Goal: Task Accomplishment & Management: Complete application form

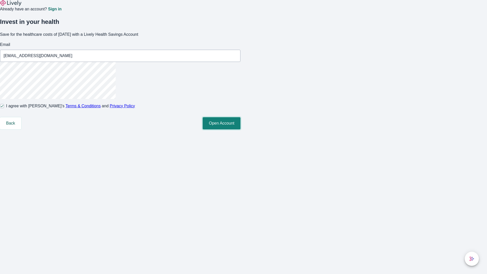
click at [240, 129] on button "Open Account" at bounding box center [222, 123] width 38 height 12
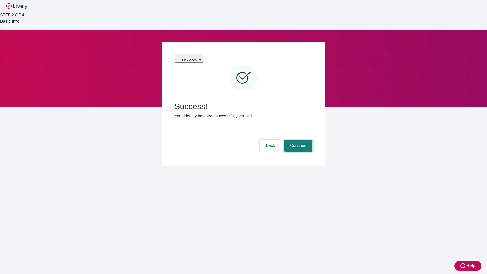
click at [297, 139] on button "Continue" at bounding box center [298, 145] width 28 height 12
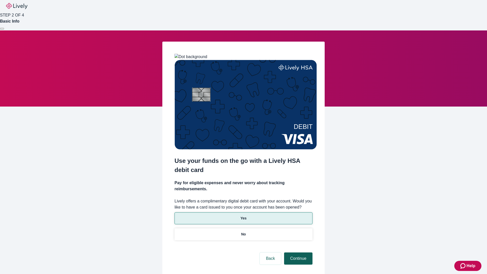
click at [243, 231] on p "No" at bounding box center [243, 233] width 5 height 5
click at [297, 252] on button "Continue" at bounding box center [298, 258] width 28 height 12
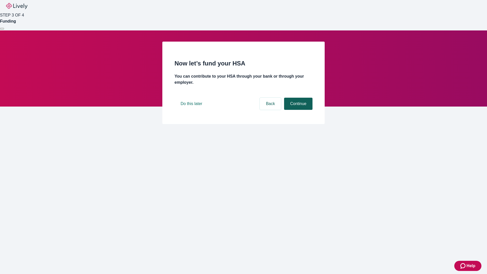
click at [297, 110] on button "Continue" at bounding box center [298, 104] width 28 height 12
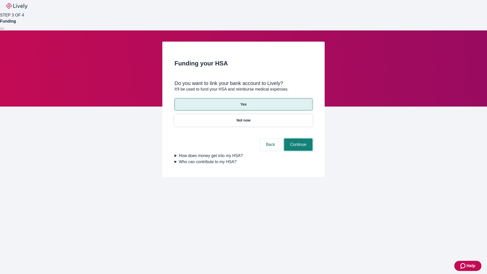
click at [297, 138] on button "Continue" at bounding box center [298, 144] width 28 height 12
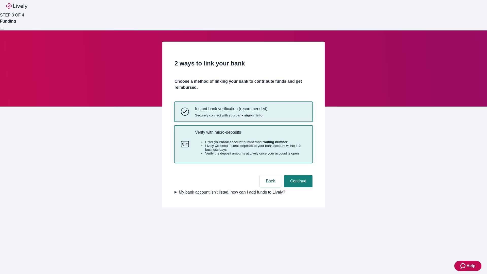
click at [250, 135] on p "Verify with micro-deposits" at bounding box center [250, 132] width 111 height 5
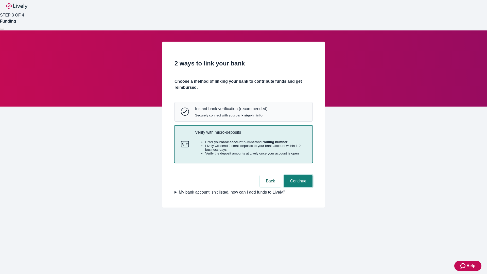
click at [297, 187] on button "Continue" at bounding box center [298, 181] width 28 height 12
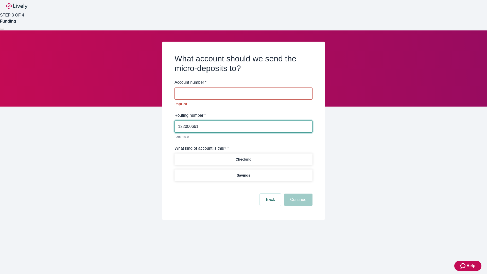
type input "122000661"
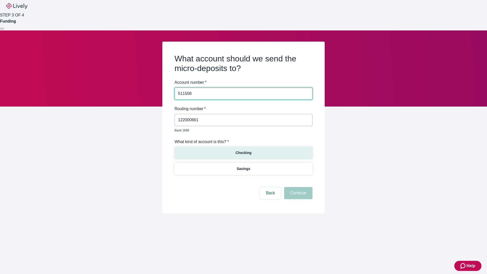
type input "511508"
click at [243, 150] on p "Checking" at bounding box center [243, 152] width 16 height 5
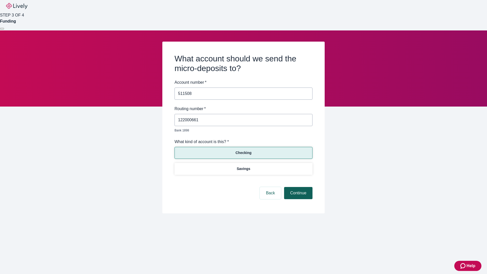
click at [297, 187] on button "Continue" at bounding box center [298, 193] width 28 height 12
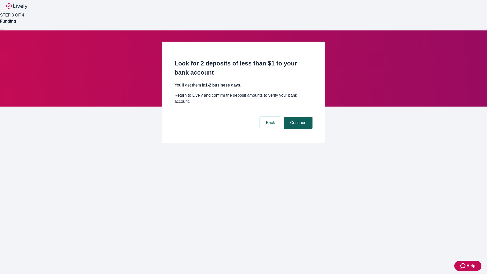
click at [297, 117] on button "Continue" at bounding box center [298, 123] width 28 height 12
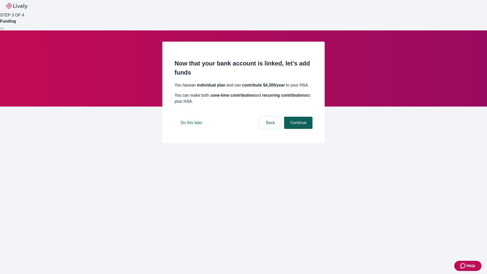
click at [297, 129] on button "Continue" at bounding box center [298, 123] width 28 height 12
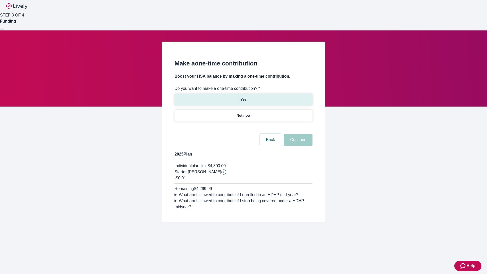
click at [243, 97] on p "Yes" at bounding box center [243, 99] width 6 height 5
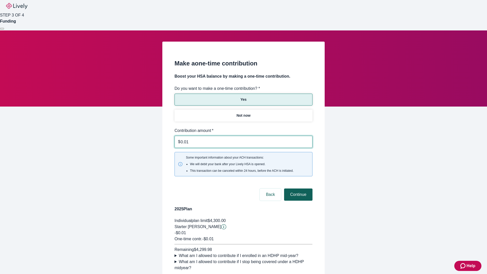
type input "0.01"
click at [297, 188] on button "Continue" at bounding box center [298, 194] width 28 height 12
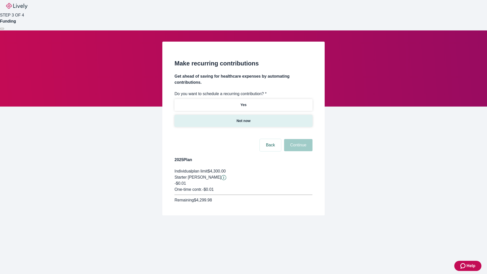
click at [243, 118] on p "Not now" at bounding box center [243, 120] width 14 height 5
click at [297, 139] on button "Continue" at bounding box center [298, 145] width 28 height 12
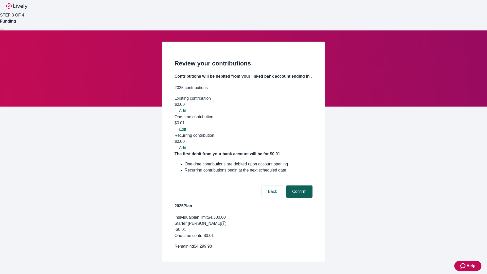
click at [298, 185] on button "Confirm" at bounding box center [299, 191] width 26 height 12
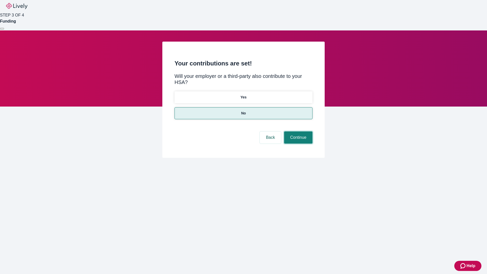
click at [297, 131] on button "Continue" at bounding box center [298, 137] width 28 height 12
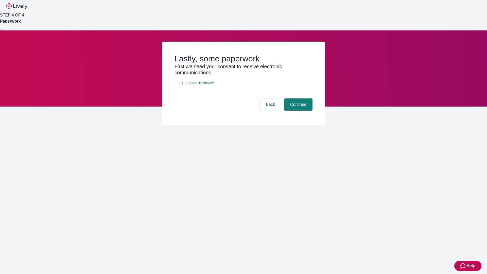
click at [180, 85] on input "E-Sign Disclosure" at bounding box center [180, 83] width 4 height 4
checkbox input "true"
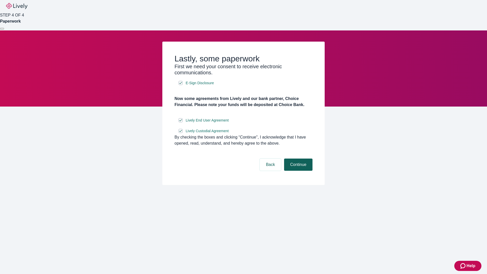
click at [297, 171] on button "Continue" at bounding box center [298, 164] width 28 height 12
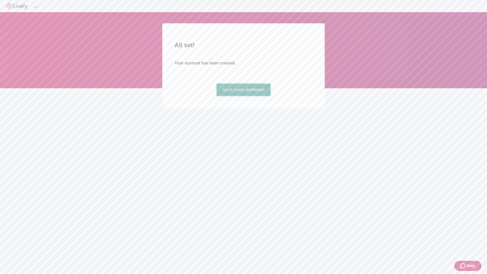
click at [243, 96] on link "Go to Lively dashboard" at bounding box center [243, 90] width 54 height 12
